Goal: Task Accomplishment & Management: Complete application form

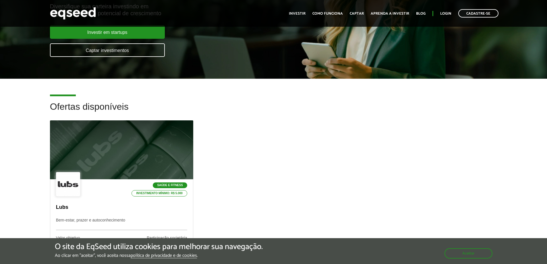
scroll to position [144, 0]
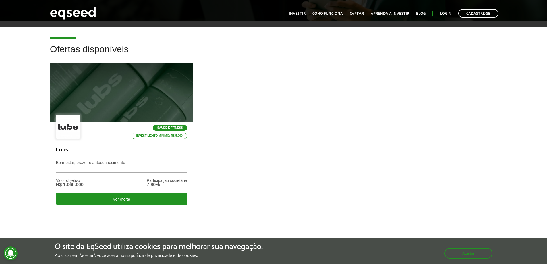
click at [222, 71] on div "Saúde e Fitness Investimento mínimo: R$ 5.000 Lubs Bem-estar, prazer e autoconh…" at bounding box center [274, 145] width 456 height 164
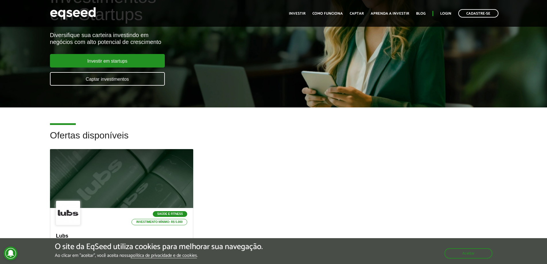
scroll to position [0, 0]
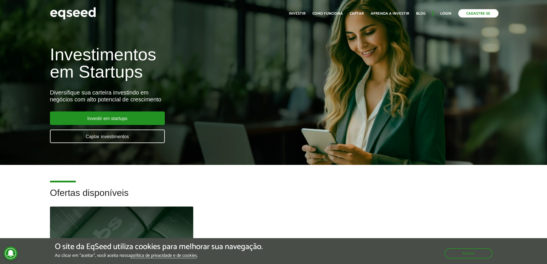
click at [479, 16] on link "Cadastre-se" at bounding box center [478, 13] width 40 height 8
drag, startPoint x: 453, startPoint y: 13, endPoint x: 442, endPoint y: 13, distance: 10.9
click at [453, 13] on ul "Início Investir Como funciona Captar Aprenda a investir Blog Login Cadastre-se" at bounding box center [393, 13] width 215 height 8
click at [442, 13] on link "Login" at bounding box center [445, 14] width 11 height 4
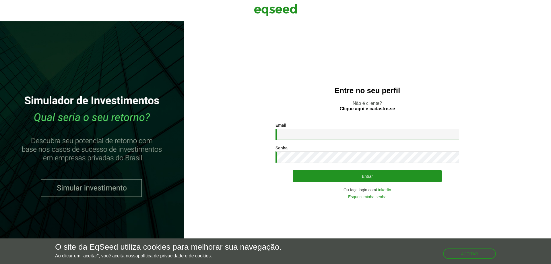
click at [370, 135] on input "Email *" at bounding box center [368, 134] width 184 height 11
click at [278, 140] on input "Email *" at bounding box center [368, 134] width 184 height 11
click at [282, 133] on input "Email *" at bounding box center [368, 134] width 184 height 11
click at [282, 105] on p "Não é cliente? Clique aqui e cadastre-se" at bounding box center [367, 105] width 344 height 11
click at [294, 138] on input "Email *" at bounding box center [368, 134] width 184 height 11
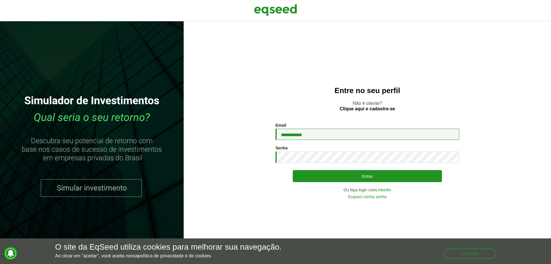
type input "**********"
click at [300, 165] on div "**********" at bounding box center [368, 161] width 184 height 76
